Goal: Check status: Check status

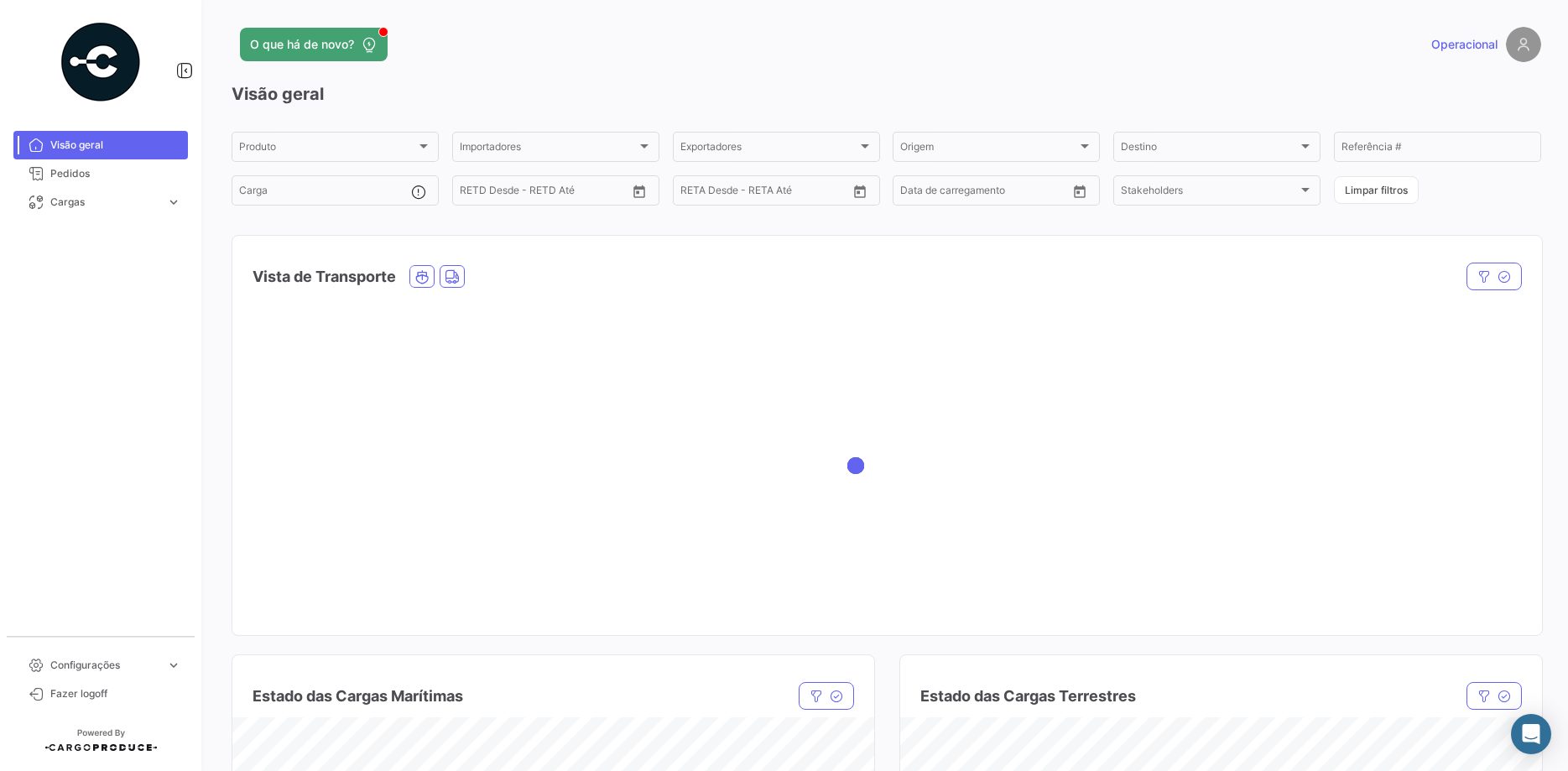
click at [108, 181] on link "Pedidos" at bounding box center [101, 173] width 175 height 28
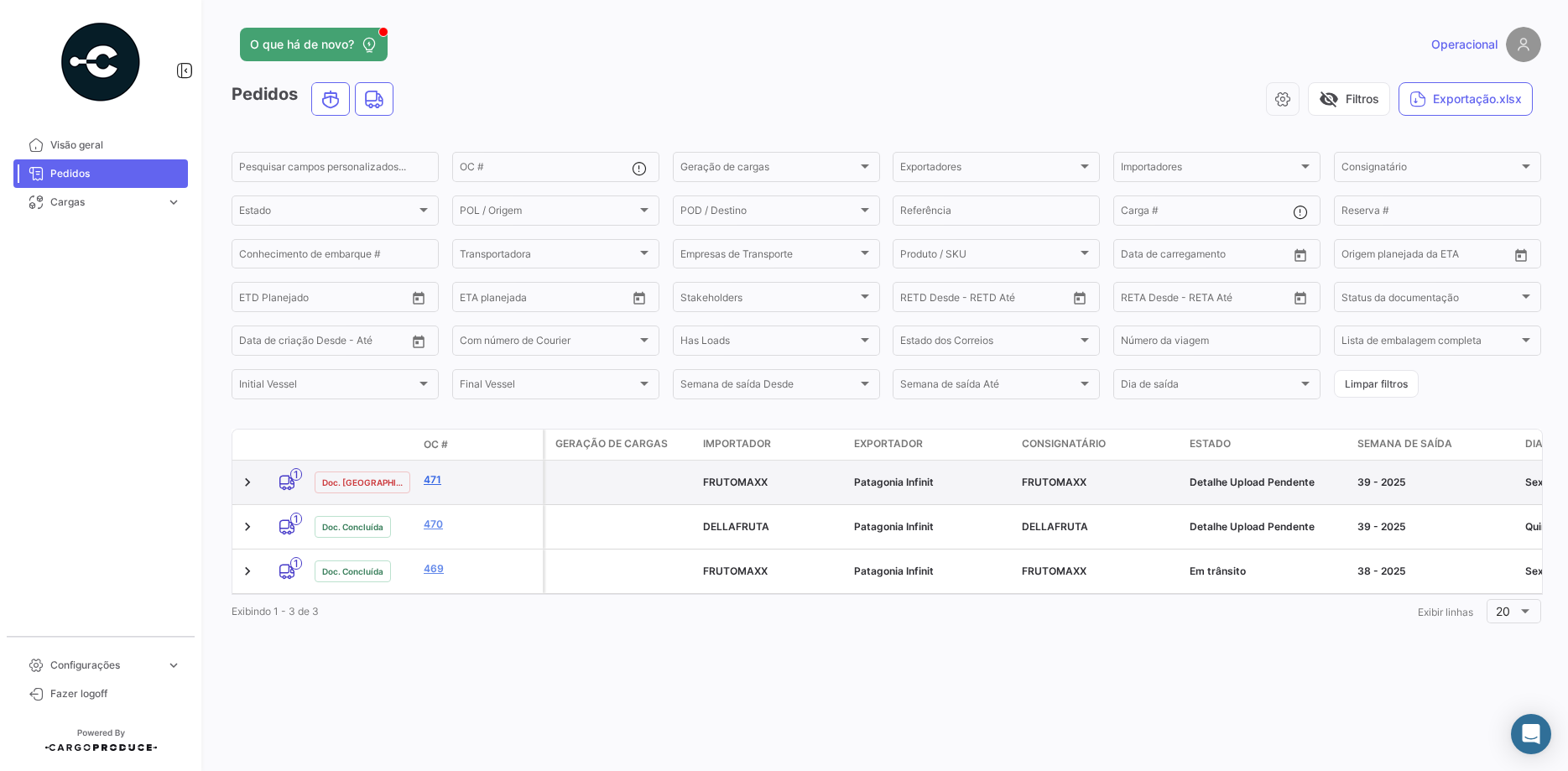
click at [435, 482] on link "471" at bounding box center [479, 480] width 112 height 15
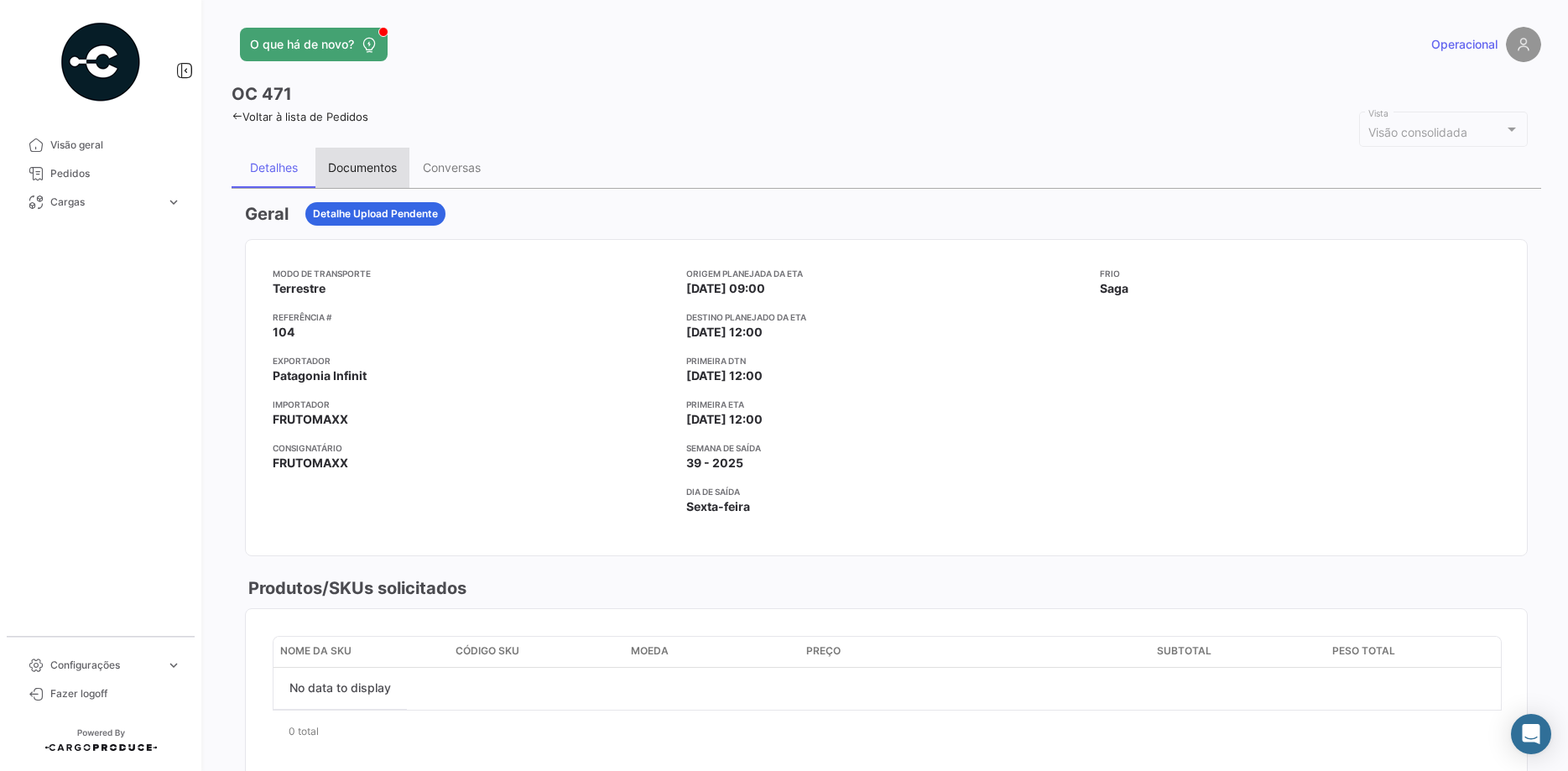
click at [383, 169] on div "Documentos" at bounding box center [362, 167] width 68 height 15
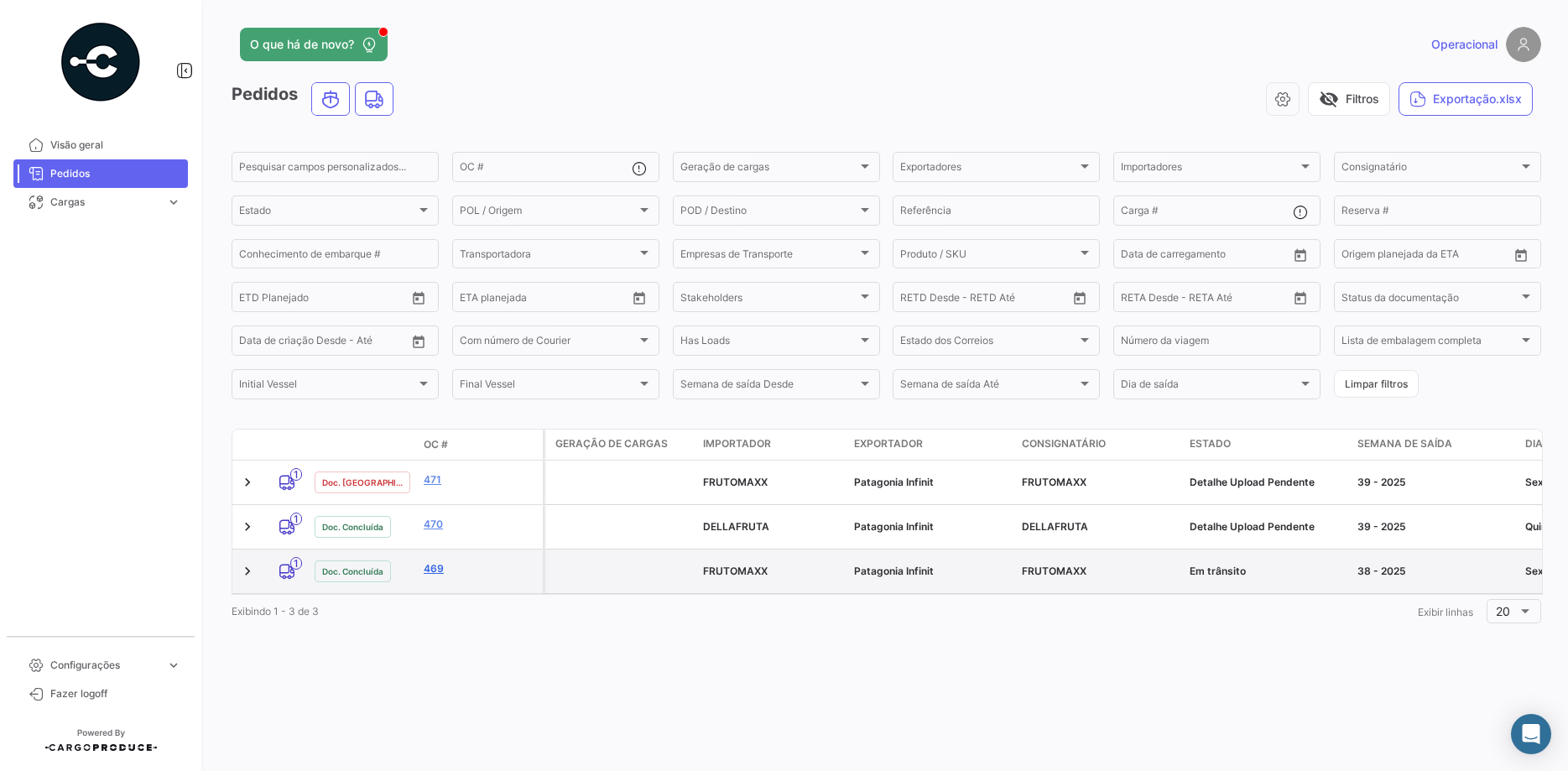
click at [434, 561] on link "469" at bounding box center [479, 569] width 112 height 15
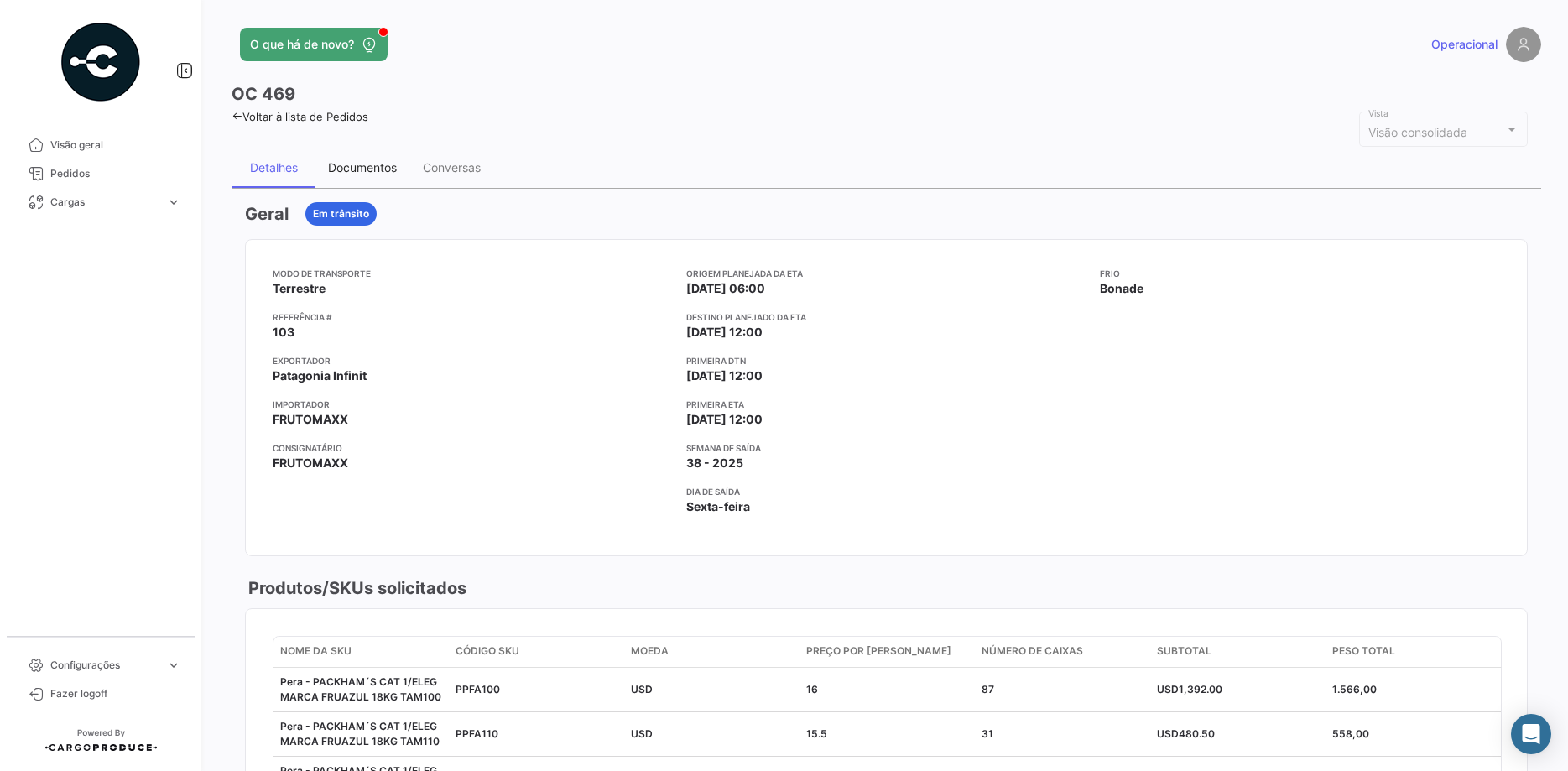
drag, startPoint x: 396, startPoint y: 187, endPoint x: 393, endPoint y: 176, distance: 11.4
click at [395, 186] on div "Documentos" at bounding box center [363, 168] width 94 height 40
